Goal: Task Accomplishment & Management: Use online tool/utility

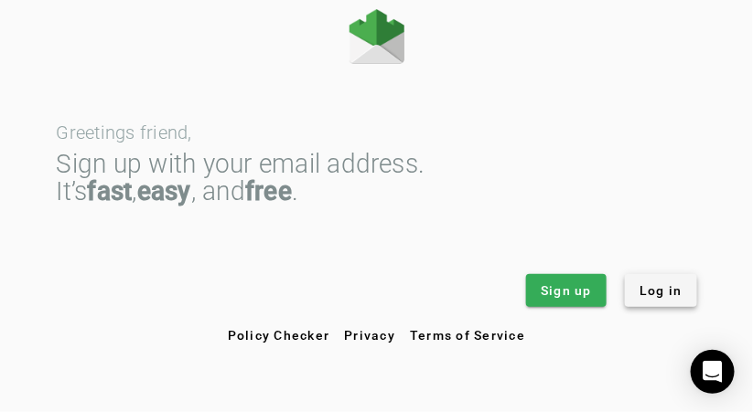
click at [667, 283] on span "Log in" at bounding box center [660, 291] width 43 height 18
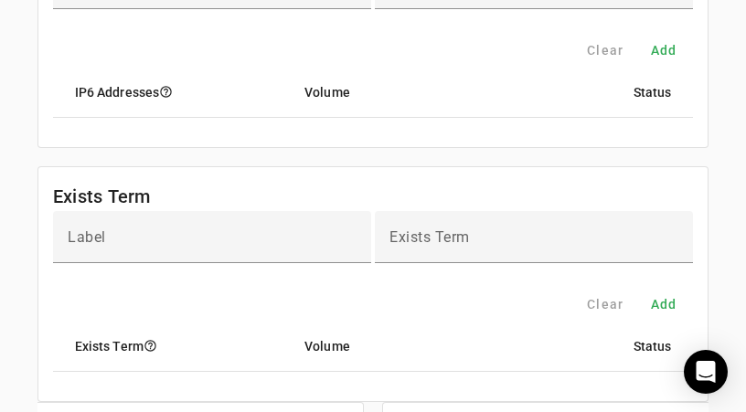
scroll to position [2515, 0]
